Goal: Transaction & Acquisition: Book appointment/travel/reservation

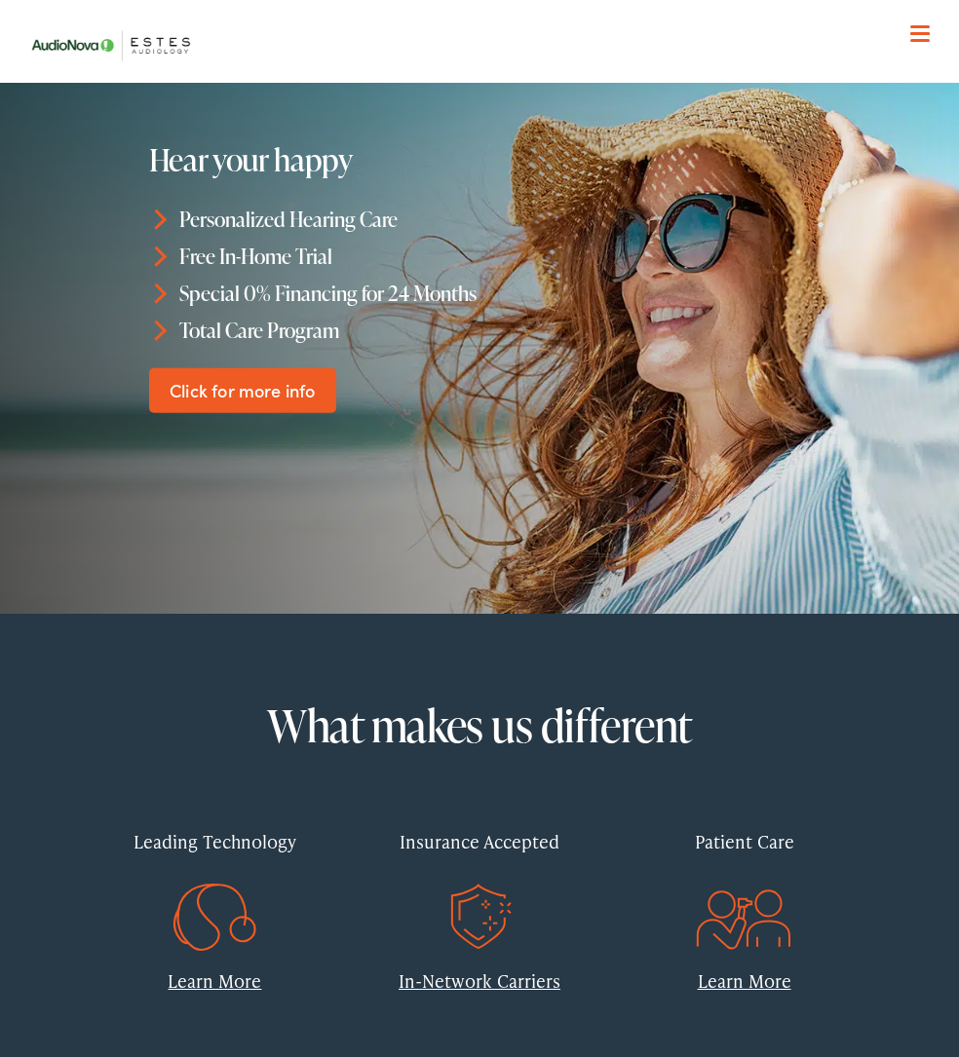
click at [920, 33] on span at bounding box center [919, 33] width 19 height 3
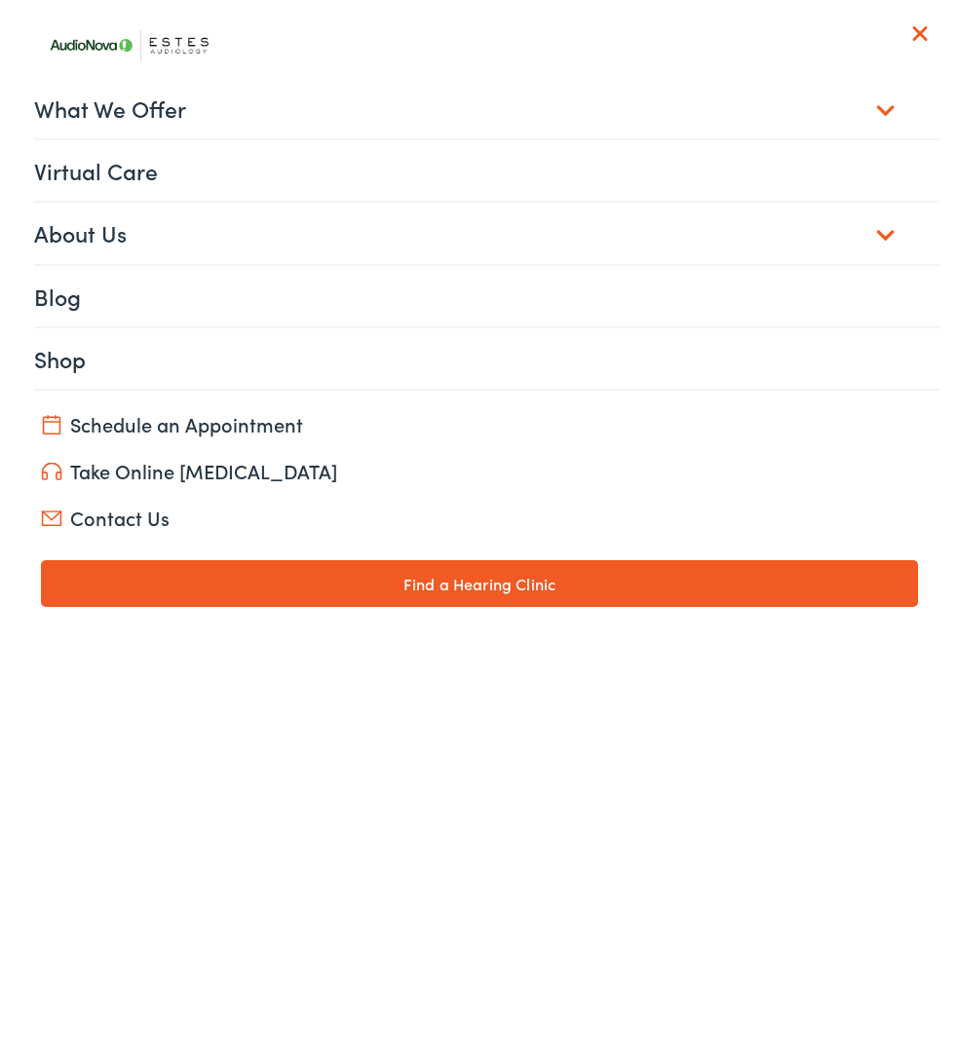
click at [110, 420] on link "Schedule an Appointment" at bounding box center [480, 423] width 878 height 27
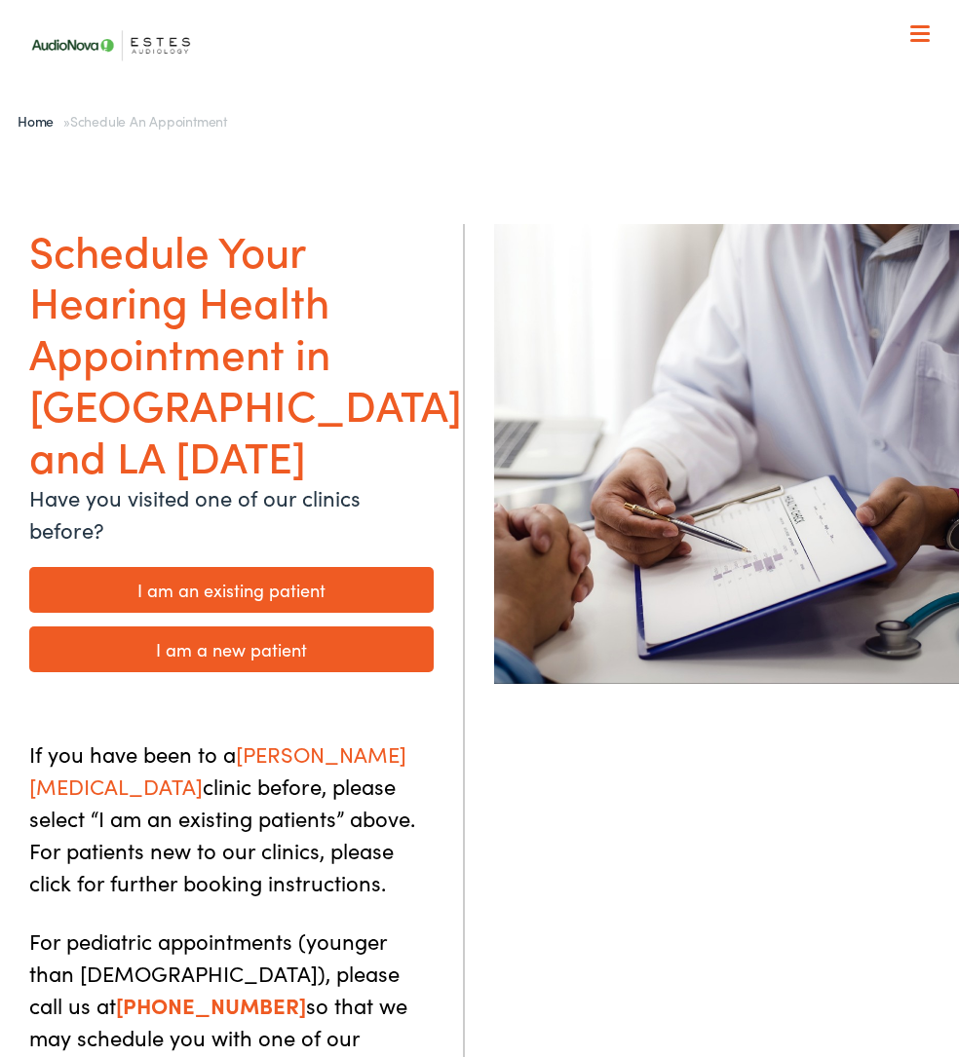
click at [108, 567] on link "I am an existing patient" at bounding box center [231, 590] width 404 height 46
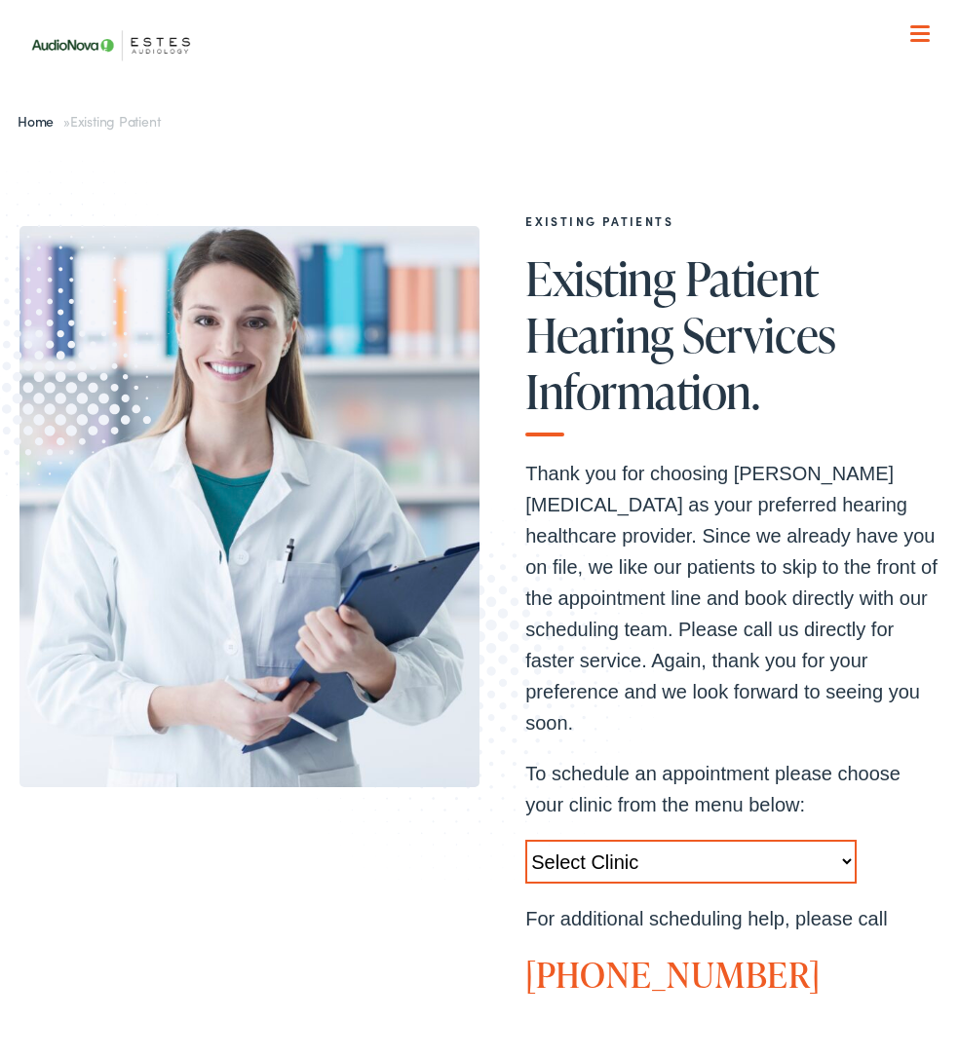
click at [550, 847] on select "Select Clinic [GEOGRAPHIC_DATA]-[GEOGRAPHIC_DATA]-[GEOGRAPHIC_DATA] [STREET_ADD…" at bounding box center [690, 862] width 331 height 44
click at [802, 840] on select "Select Clinic [GEOGRAPHIC_DATA]-[GEOGRAPHIC_DATA]-[GEOGRAPHIC_DATA] [STREET_ADD…" at bounding box center [690, 862] width 331 height 44
click at [783, 840] on select "Select Clinic [GEOGRAPHIC_DATA]-[GEOGRAPHIC_DATA]-[GEOGRAPHIC_DATA] [STREET_ADD…" at bounding box center [690, 862] width 331 height 44
click at [776, 840] on select "Select Clinic [GEOGRAPHIC_DATA]-[GEOGRAPHIC_DATA]-[GEOGRAPHIC_DATA] [STREET_ADD…" at bounding box center [690, 862] width 331 height 44
select select "[URL][DOMAIN_NAME]"
